Goal: Information Seeking & Learning: Compare options

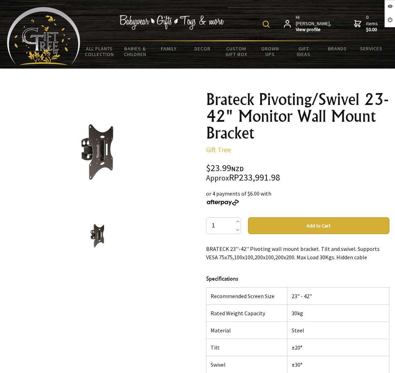
click at [221, 156] on div "Brateck Pivoting/Swivel 23-42" Monitor Wall Mount Bracket Gift Tree $23.99 NZD …" at bounding box center [298, 309] width 184 height 436
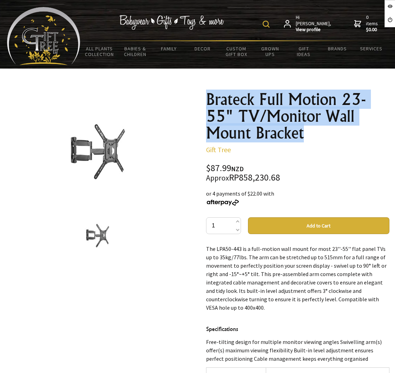
drag, startPoint x: 203, startPoint y: 99, endPoint x: 335, endPoint y: 141, distance: 138.1
click at [335, 141] on div "Brateck Full Motion 23-55" TV/Monitor Wall Mount Bracket Gift Tree $87.99 NZD A…" at bounding box center [298, 310] width 195 height 451
copy h1 "Brateck Full Motion 23-55" TV/Monitor Wall Mount Bracket"
